Goal: Task Accomplishment & Management: Manage account settings

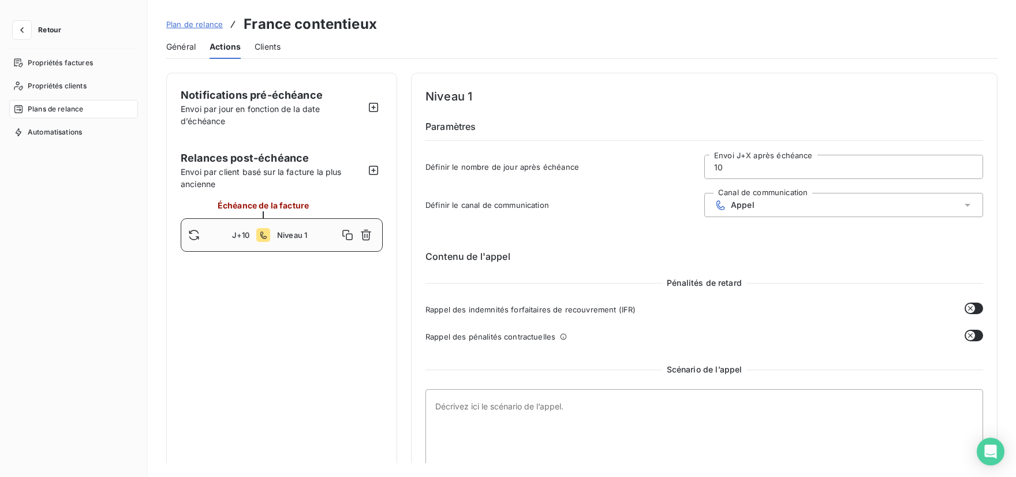
click at [195, 26] on span "Plan de relance" at bounding box center [194, 24] width 57 height 9
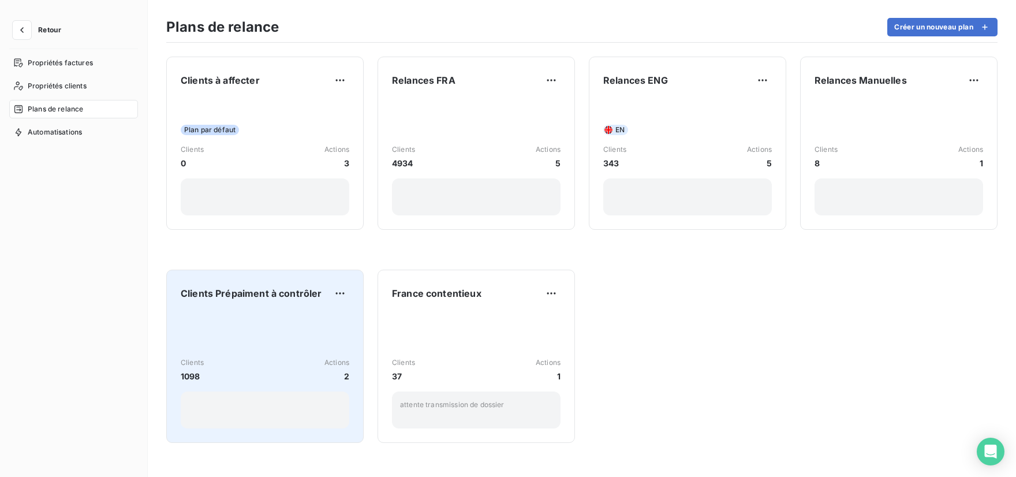
click at [270, 322] on div "Clients 1098 Actions 2" at bounding box center [265, 370] width 169 height 117
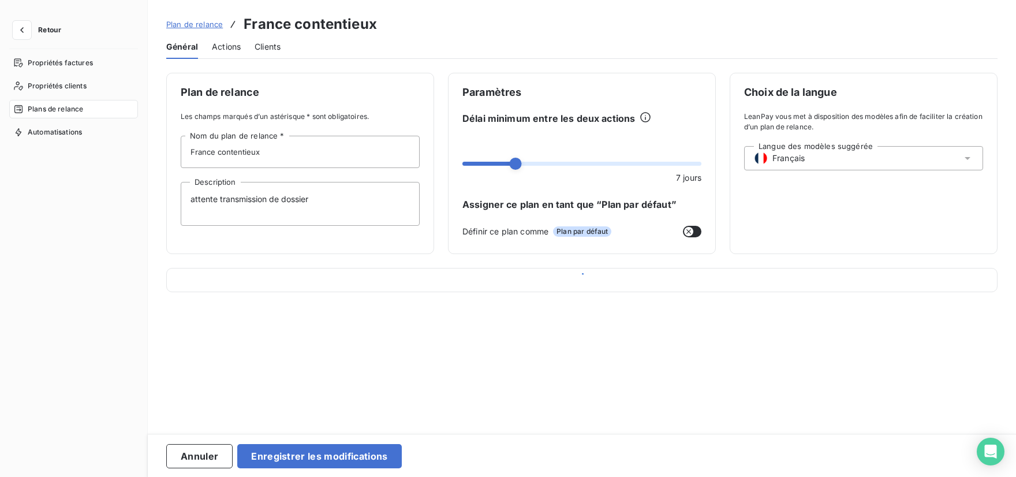
type input "Clients Prépaiment à contrôler"
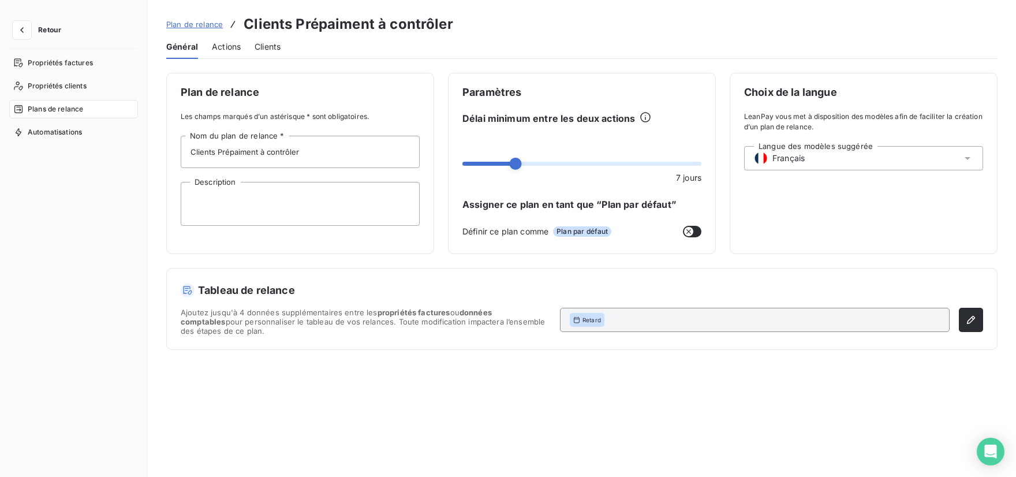
click at [220, 43] on span "Actions" at bounding box center [226, 47] width 29 height 12
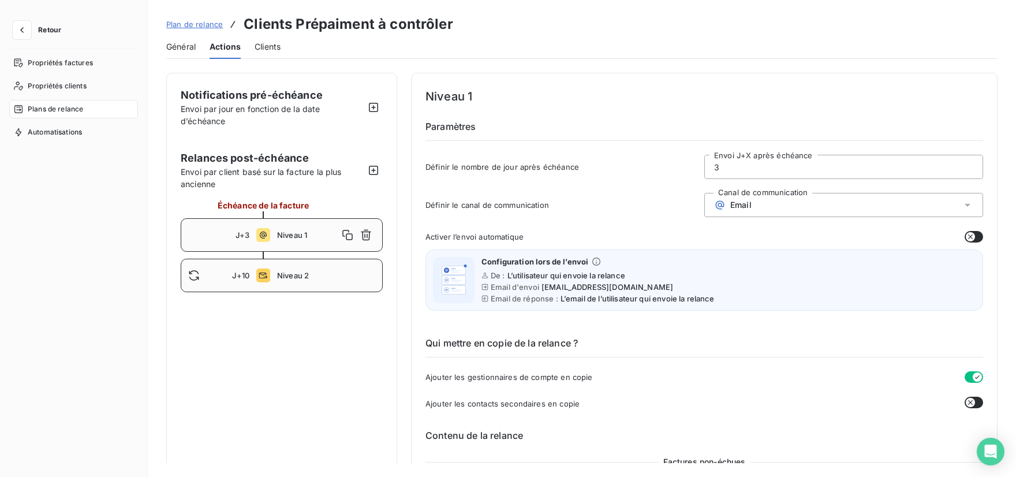
click at [308, 280] on div "J+10 Niveau 2" at bounding box center [282, 275] width 202 height 33
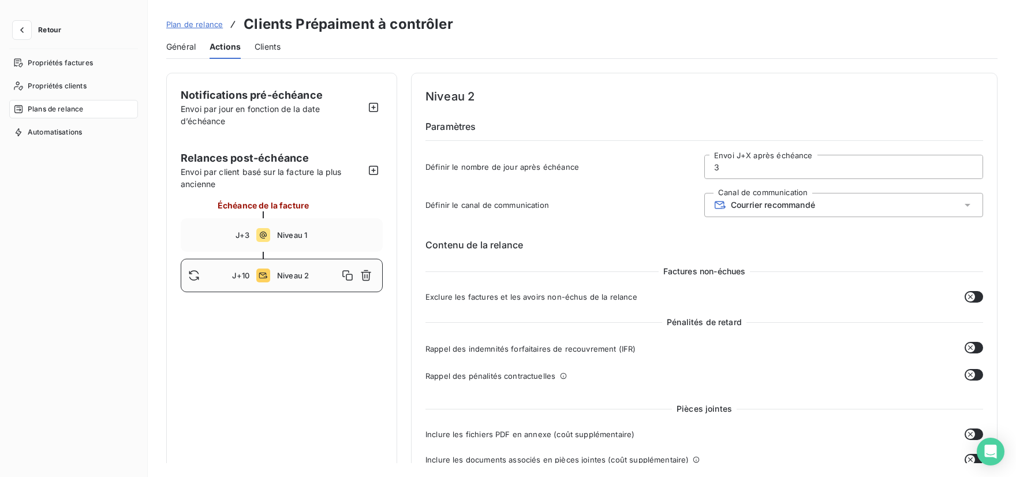
type input "10"
click at [295, 276] on span "Niveau 2" at bounding box center [307, 275] width 61 height 9
